Goal: Use online tool/utility

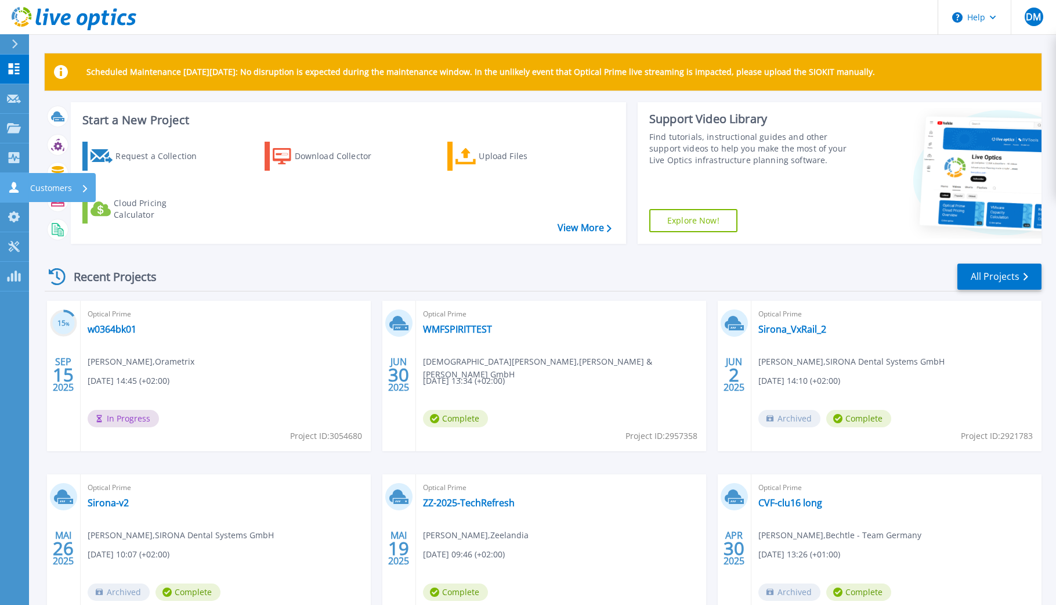
drag, startPoint x: 21, startPoint y: 189, endPoint x: 20, endPoint y: 130, distance: 58.6
click at [20, 182] on div "Customers" at bounding box center [14, 187] width 15 height 11
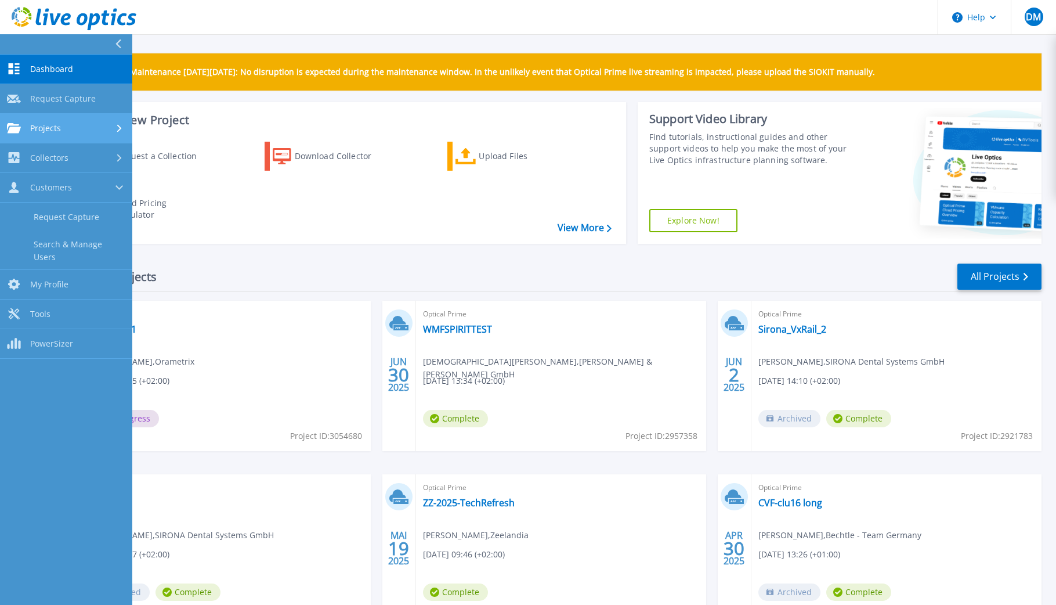
click at [15, 127] on icon at bounding box center [14, 128] width 14 height 10
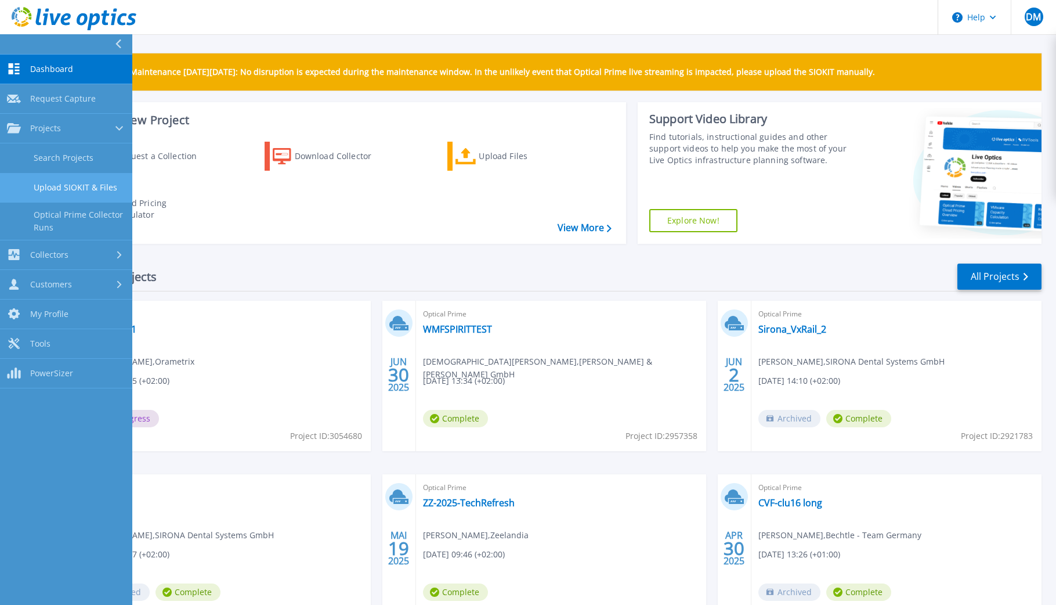
click at [87, 185] on link "Upload SIOKIT & Files" at bounding box center [66, 188] width 132 height 30
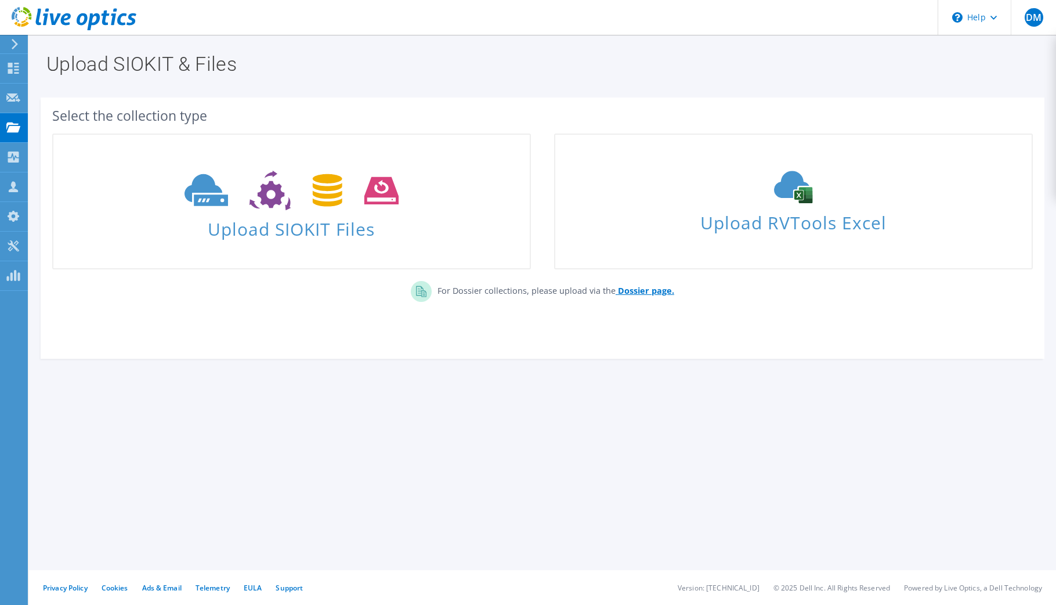
click at [652, 294] on b "Dossier page." at bounding box center [646, 290] width 56 height 11
